Goal: Check status: Check status

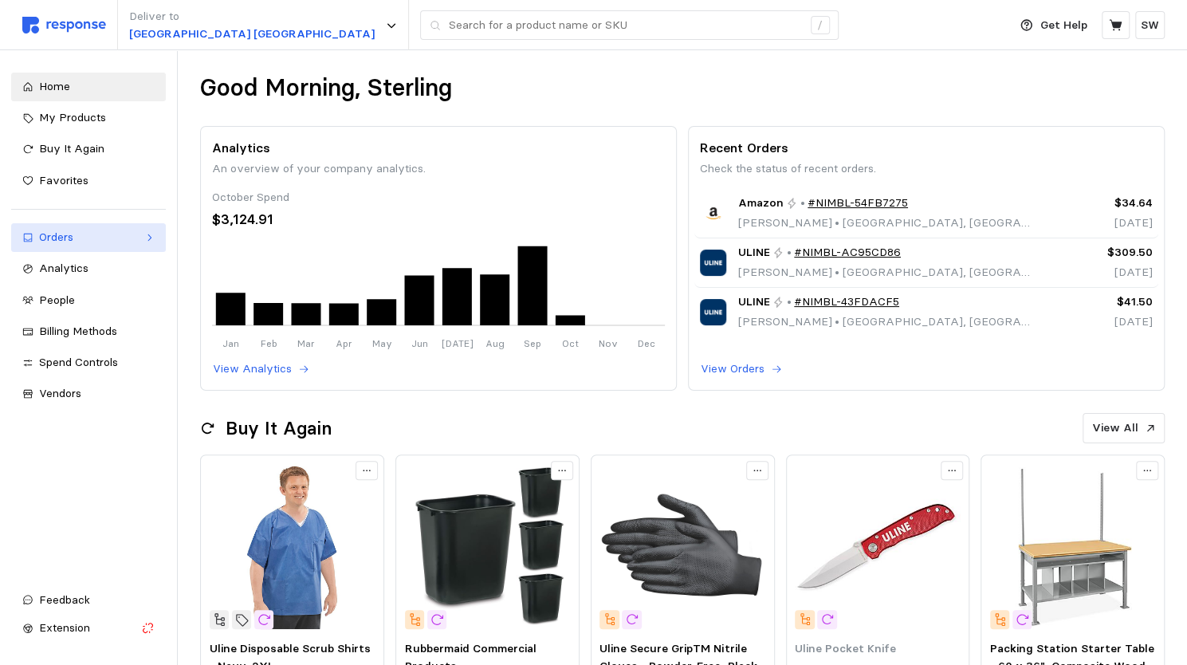
click at [99, 249] on link "Orders" at bounding box center [88, 237] width 155 height 29
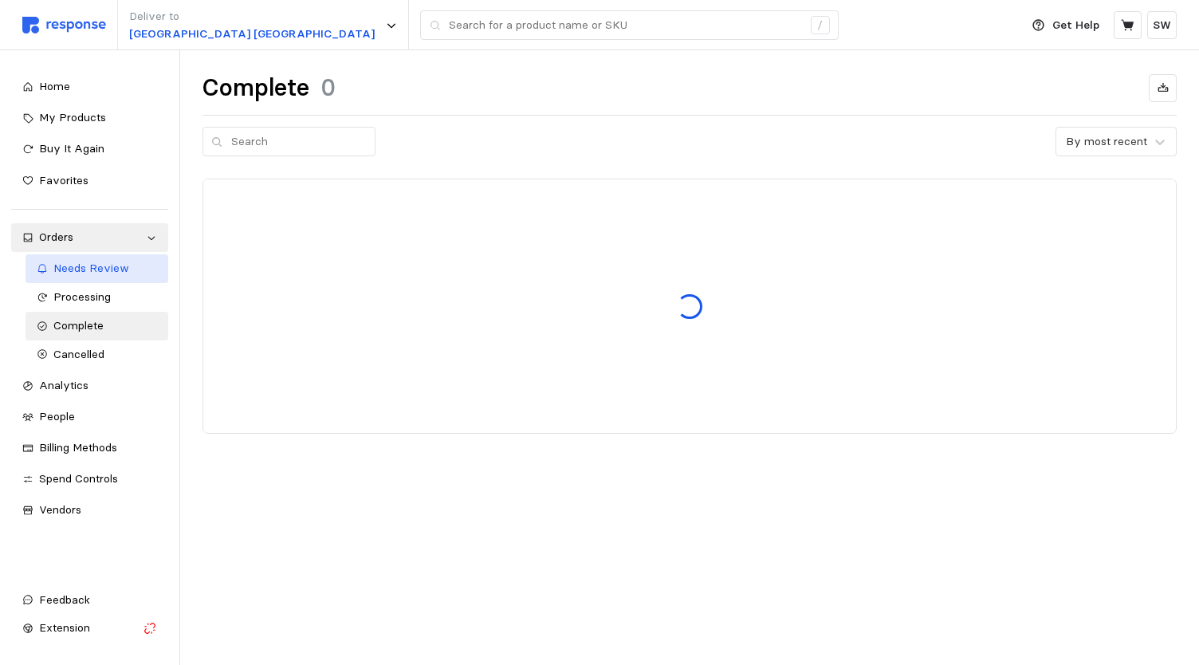
click at [82, 280] on link "Needs Review" at bounding box center [97, 268] width 143 height 29
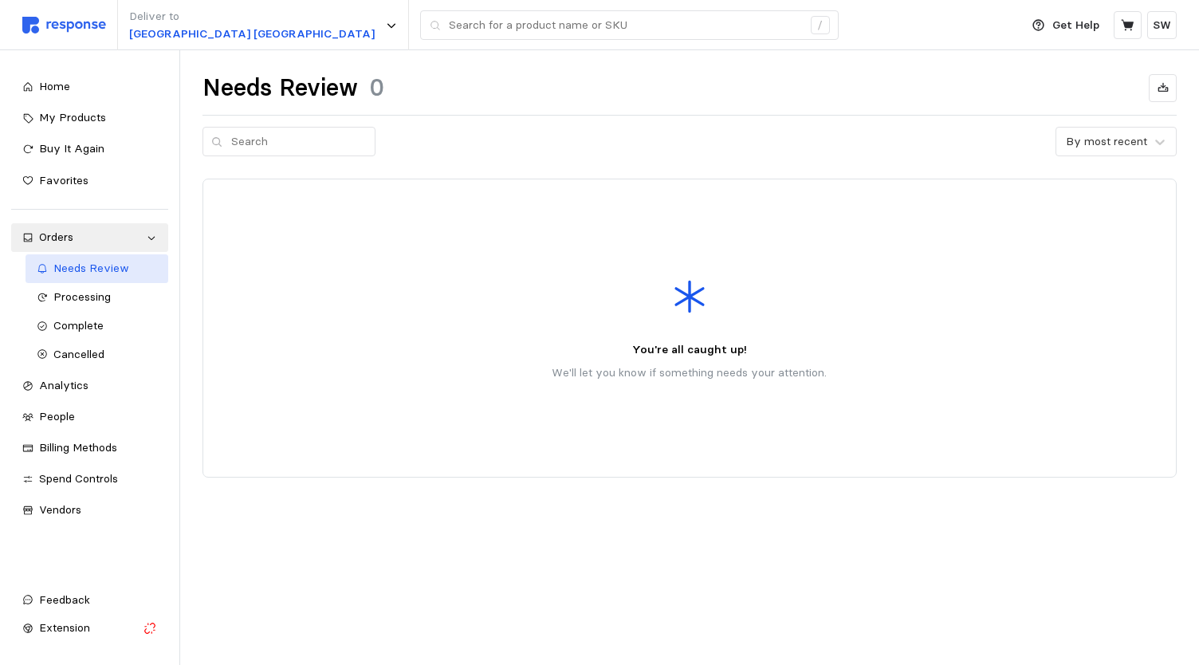
click at [118, 268] on span "Needs Review" at bounding box center [91, 268] width 76 height 14
click at [96, 296] on span "Processing" at bounding box center [81, 296] width 57 height 14
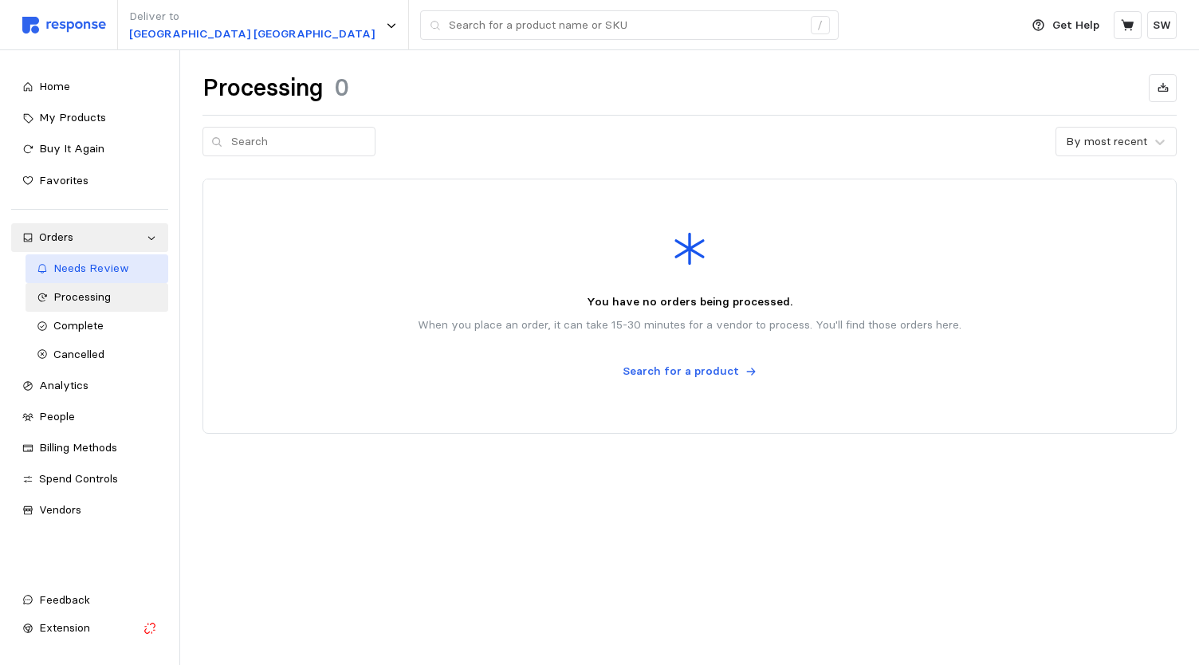
click at [98, 269] on span "Needs Review" at bounding box center [91, 268] width 76 height 14
